Goal: Task Accomplishment & Management: Complete application form

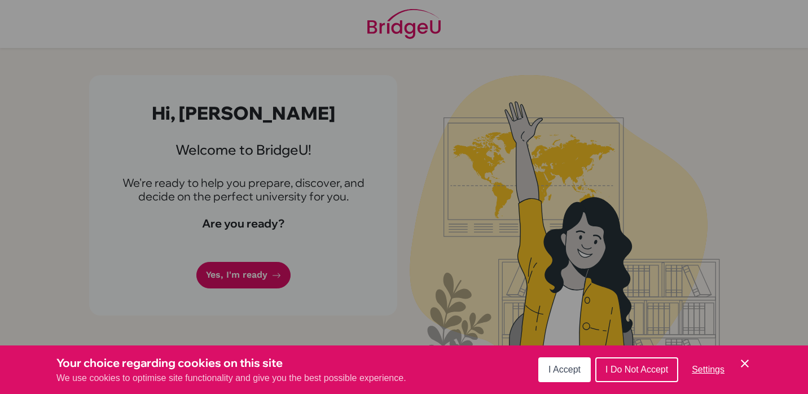
click at [554, 365] on span "I Accept" at bounding box center [565, 370] width 32 height 10
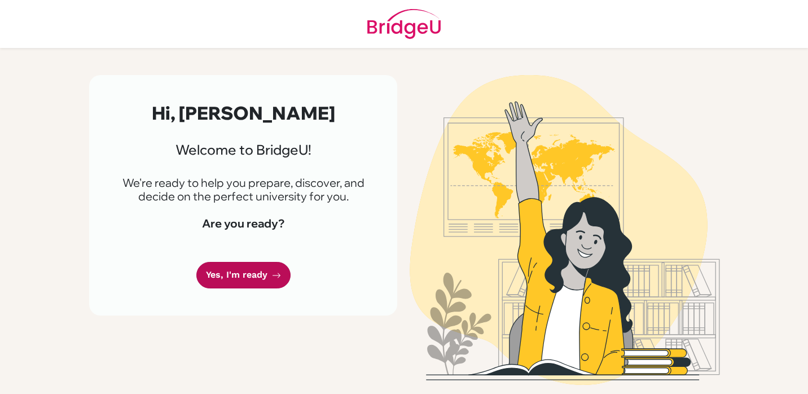
click at [220, 273] on link "Yes, I'm ready" at bounding box center [243, 275] width 94 height 27
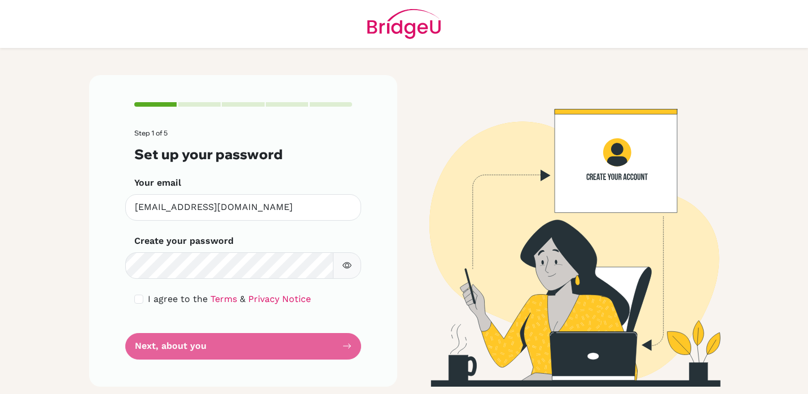
scroll to position [1, 0]
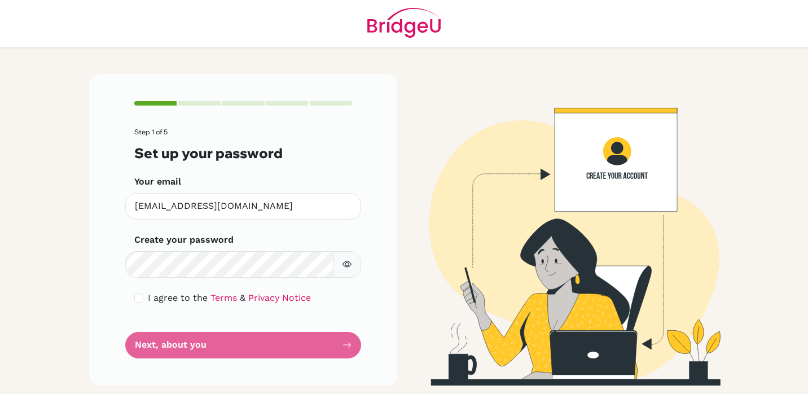
click at [347, 260] on icon "button" at bounding box center [347, 264] width 9 height 9
click at [136, 298] on input "checkbox" at bounding box center [138, 298] width 9 height 9
checkbox input "true"
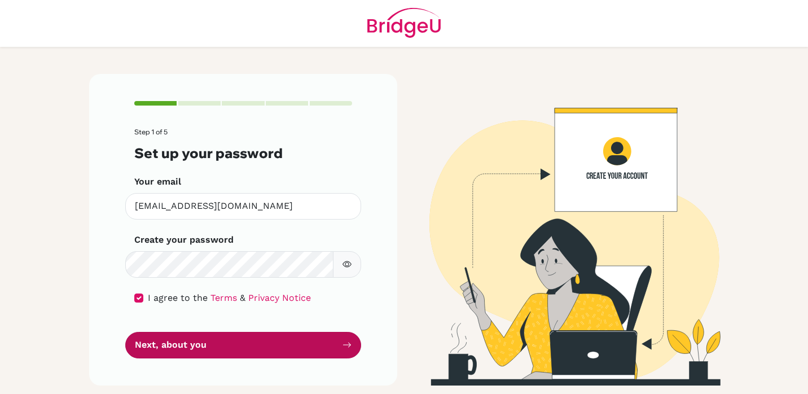
click at [187, 348] on button "Next, about you" at bounding box center [243, 345] width 236 height 27
